Goal: Information Seeking & Learning: Learn about a topic

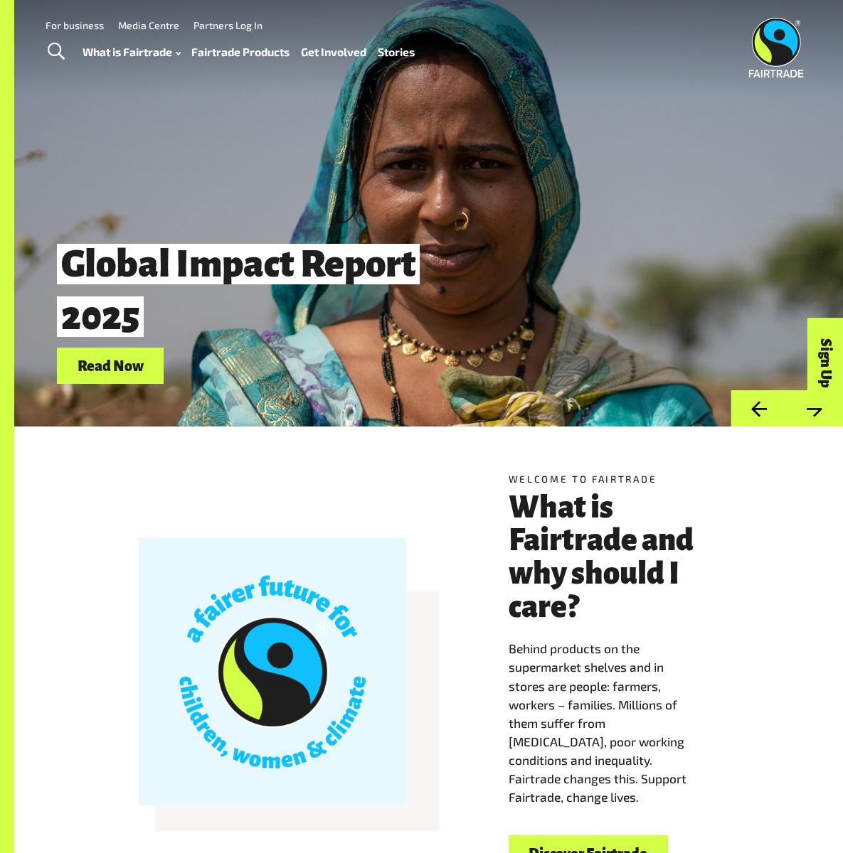
click at [552, 835] on link "Discover Fairtrade" at bounding box center [587, 853] width 159 height 36
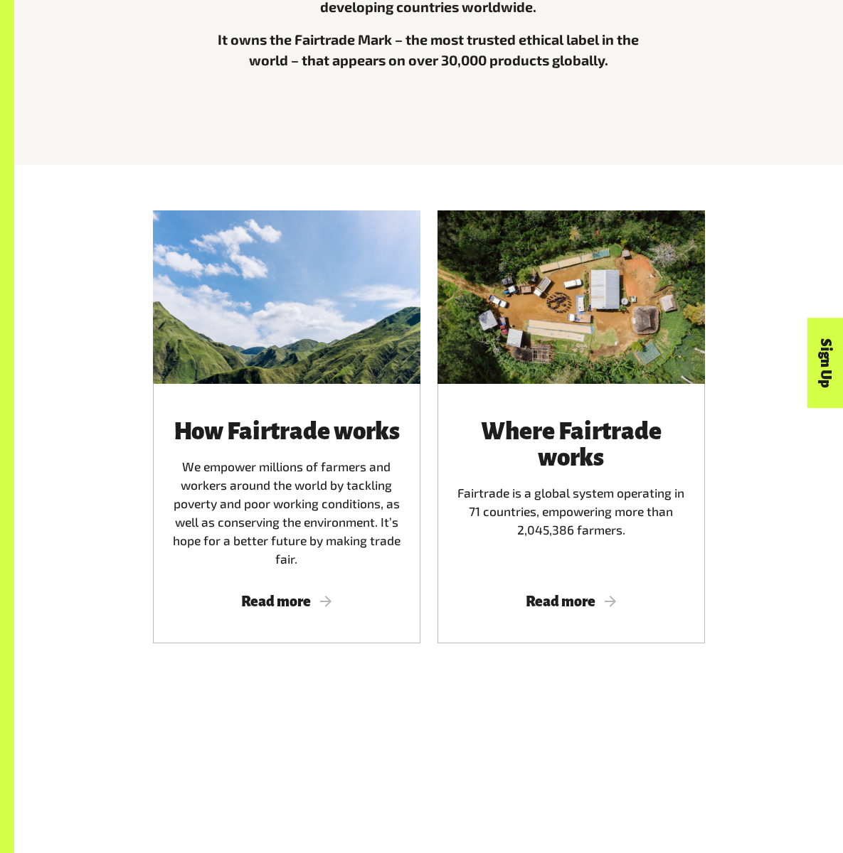
scroll to position [640, 0]
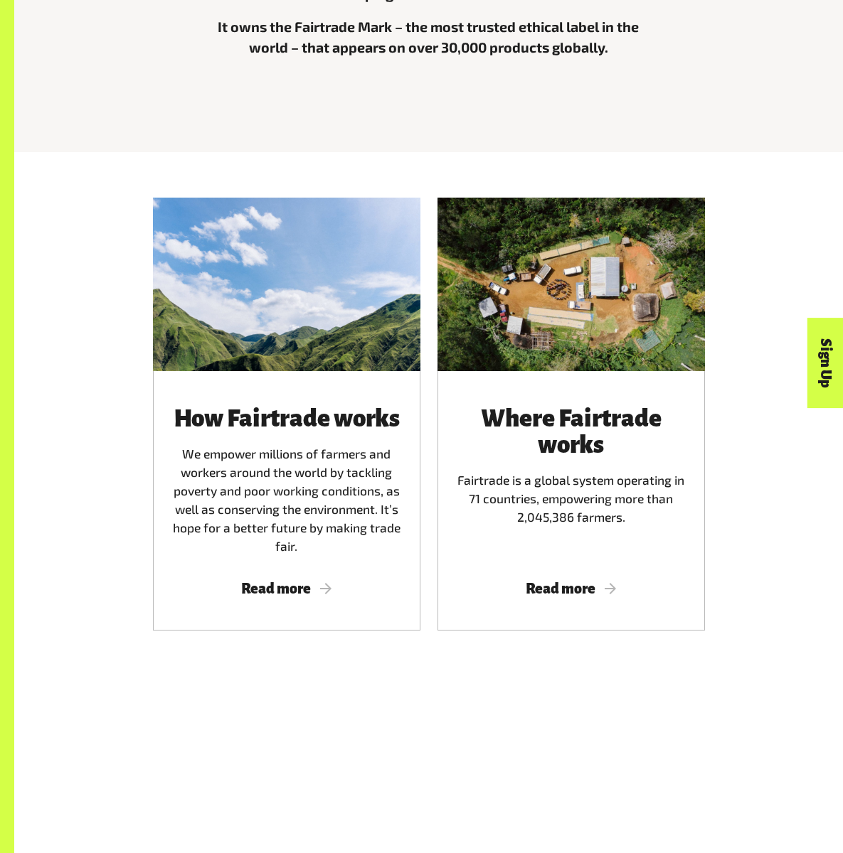
click at [235, 597] on span "Read more" at bounding box center [286, 589] width 233 height 16
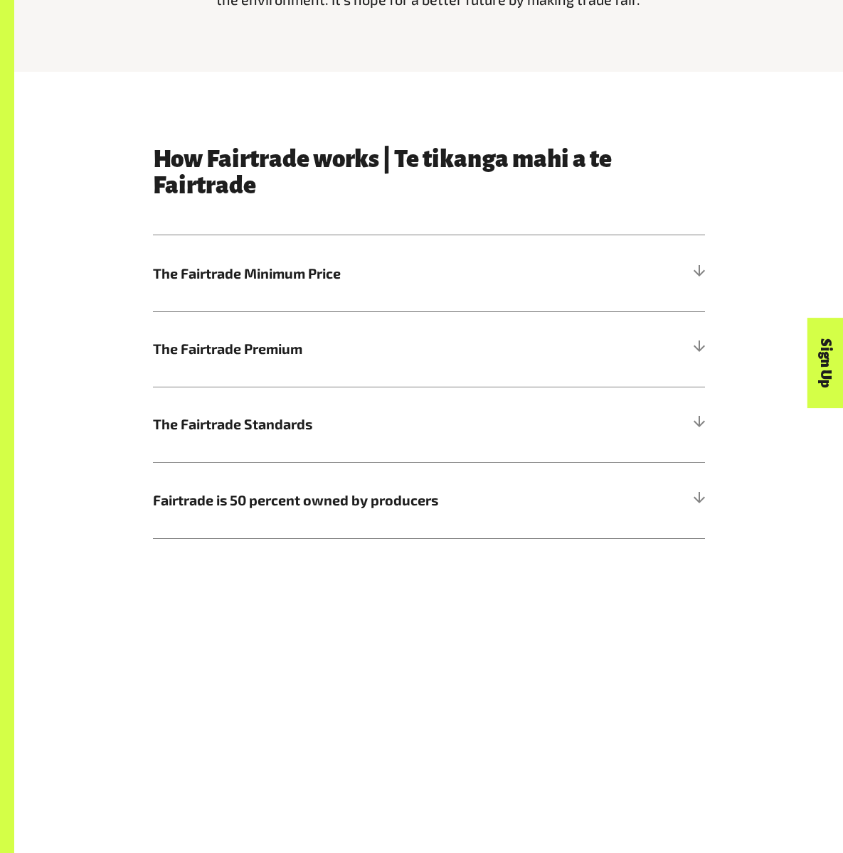
scroll to position [640, 0]
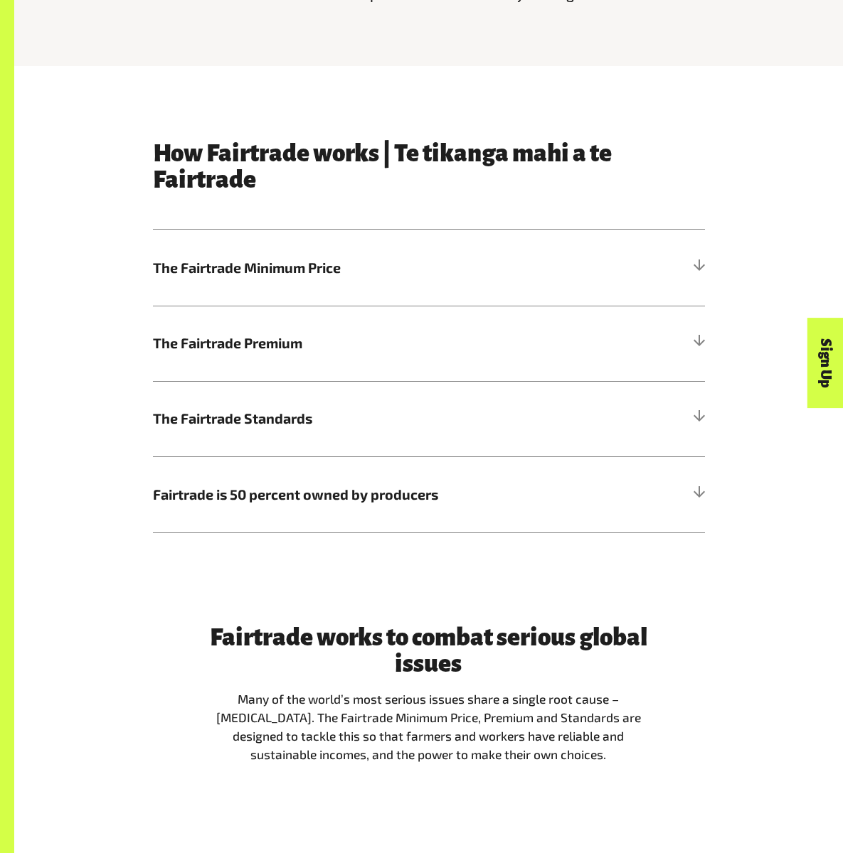
click at [692, 274] on div at bounding box center [698, 268] width 13 height 13
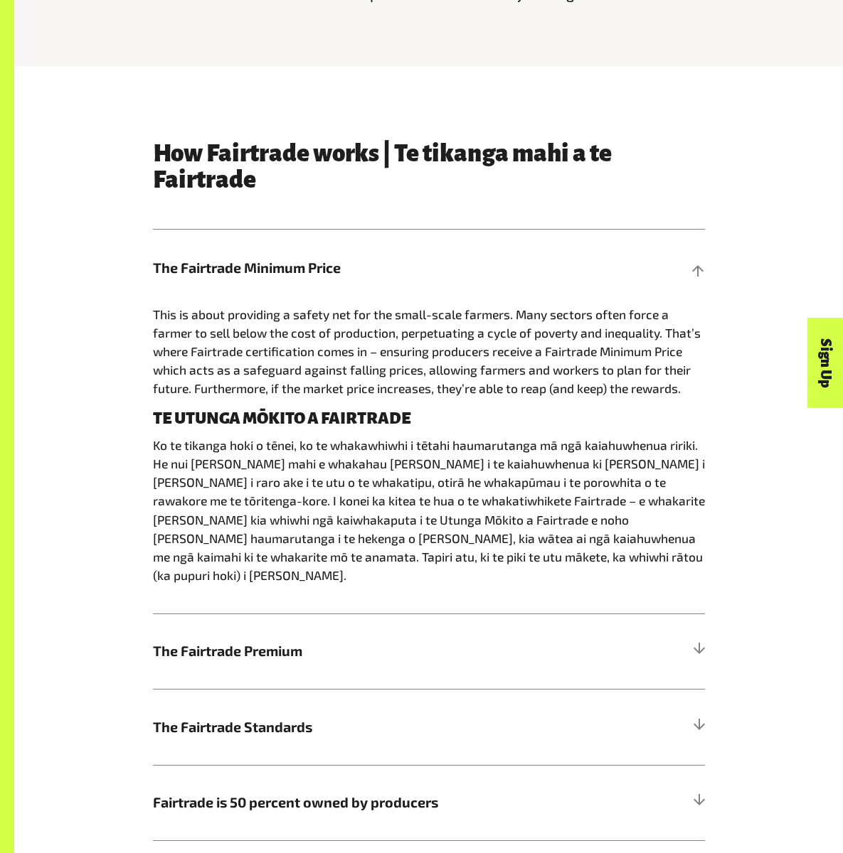
click at [692, 658] on div at bounding box center [698, 651] width 13 height 13
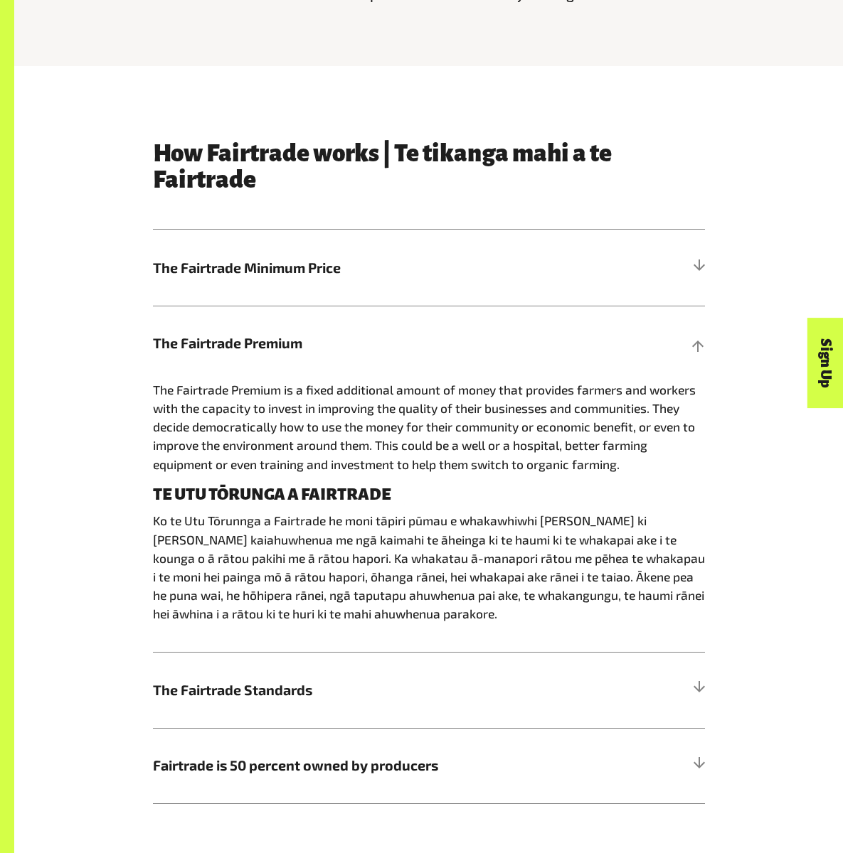
click at [692, 696] on div at bounding box center [698, 689] width 13 height 13
